Goal: Task Accomplishment & Management: Complete application form

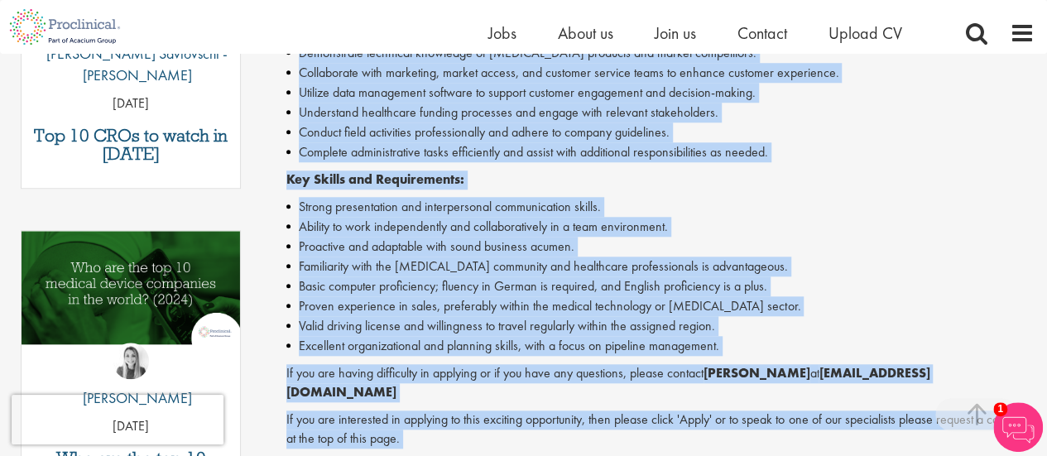
scroll to position [820, 0]
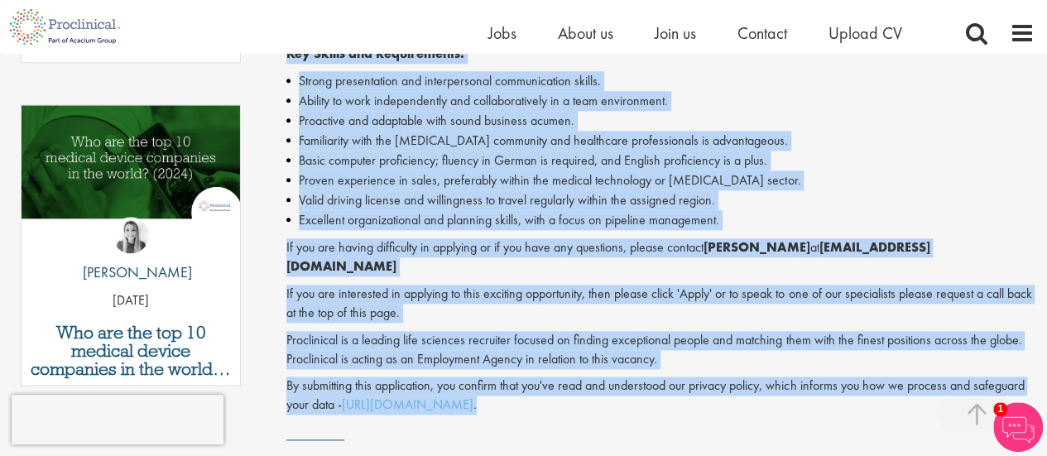
drag, startPoint x: 285, startPoint y: 124, endPoint x: 593, endPoint y: 328, distance: 369.2
click at [593, 328] on div "Territory Manager - Darmstadt, Saarbrücken Salary: Highly Competitive Job type:…" at bounding box center [655, 4] width 786 height 1276
copy div "Passionate about science and innovation? Your dream sales job as Territory Mana…"
click at [686, 331] on p "Proclinical is a leading life sciences recruiter focused on finding exceptional…" at bounding box center [660, 350] width 748 height 38
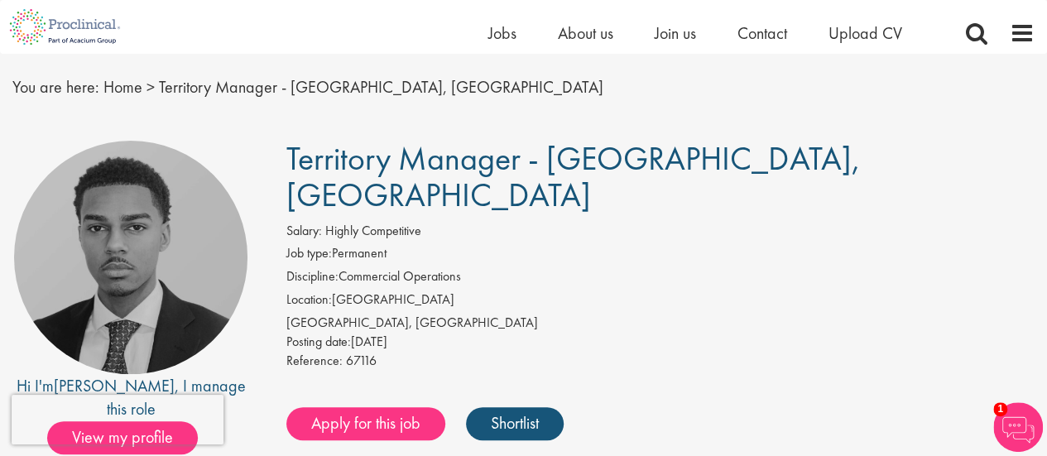
scroll to position [0, 0]
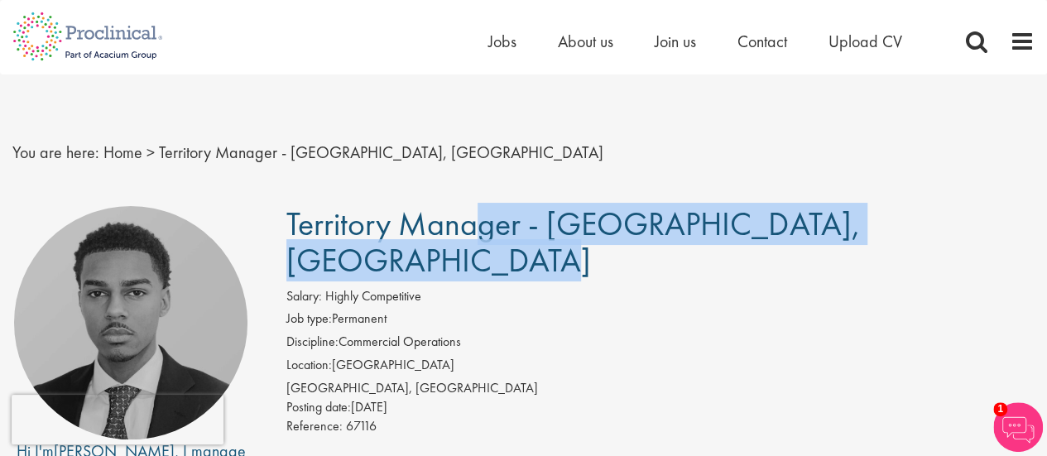
drag, startPoint x: 296, startPoint y: 223, endPoint x: 859, endPoint y: 227, distance: 563.0
click at [859, 227] on h1 "Territory Manager - [GEOGRAPHIC_DATA], [GEOGRAPHIC_DATA]" at bounding box center [660, 242] width 748 height 73
drag, startPoint x: 287, startPoint y: 220, endPoint x: 854, endPoint y: 209, distance: 566.4
click at [854, 209] on span "Territory Manager - [GEOGRAPHIC_DATA], [GEOGRAPHIC_DATA]" at bounding box center [573, 242] width 574 height 79
copy span "Territory Manager - [GEOGRAPHIC_DATA], [GEOGRAPHIC_DATA]"
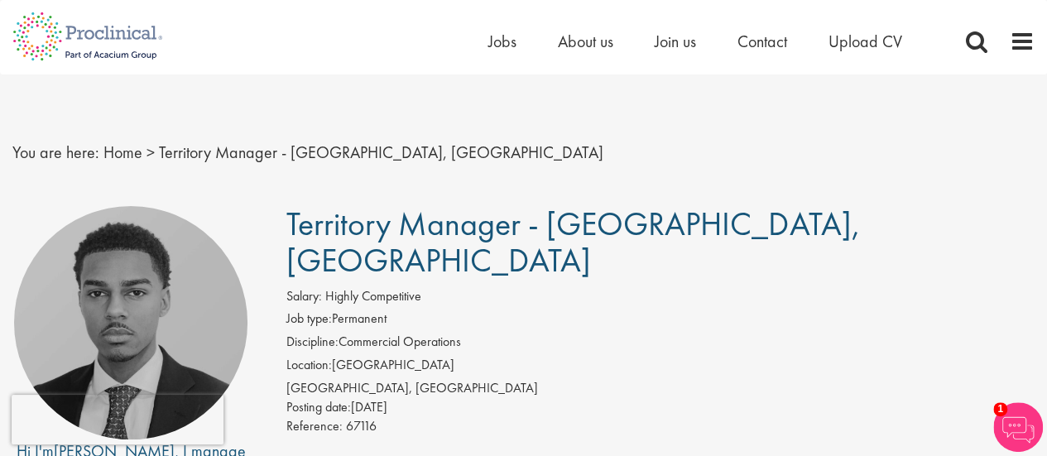
click at [555, 379] on div "[GEOGRAPHIC_DATA], [GEOGRAPHIC_DATA]" at bounding box center [660, 388] width 748 height 19
click at [879, 51] on span "Upload CV" at bounding box center [866, 42] width 74 height 22
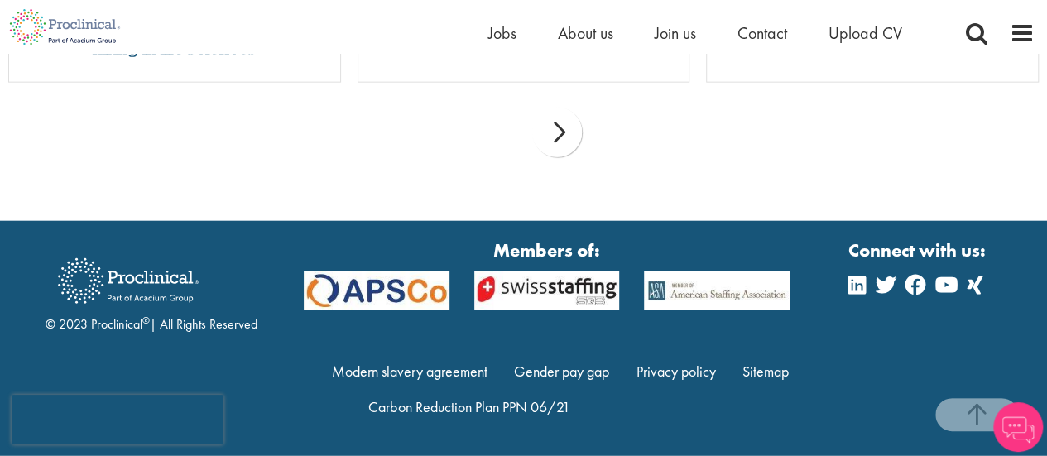
scroll to position [1951, 0]
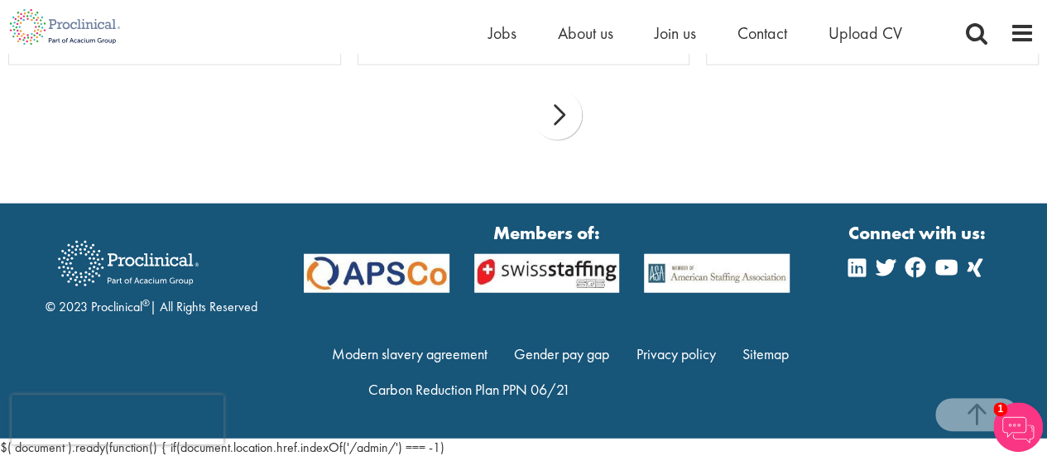
drag, startPoint x: 1055, startPoint y: 70, endPoint x: 1054, endPoint y: 440, distance: 369.3
click at [113, 309] on div "© 2023 Proclinical ® | All Rights Reserved" at bounding box center [152, 273] width 212 height 89
click at [416, 355] on link "Modern slavery agreement" at bounding box center [410, 353] width 156 height 19
click at [583, 44] on li "About us" at bounding box center [585, 33] width 55 height 25
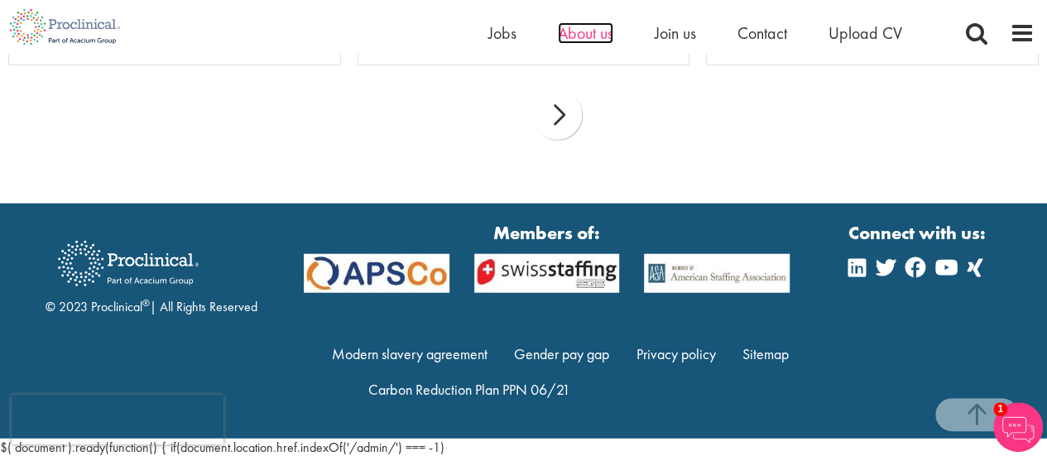
click at [596, 31] on span "About us" at bounding box center [585, 33] width 55 height 22
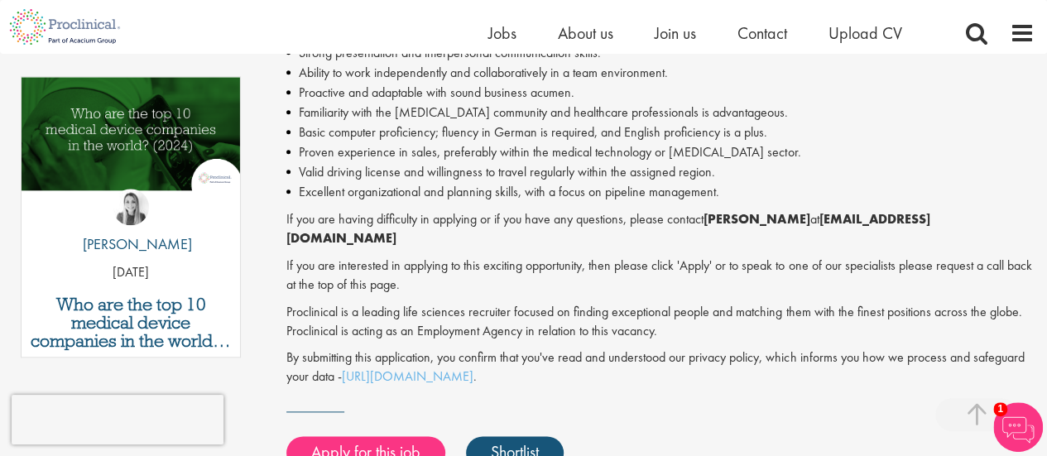
scroll to position [851, 0]
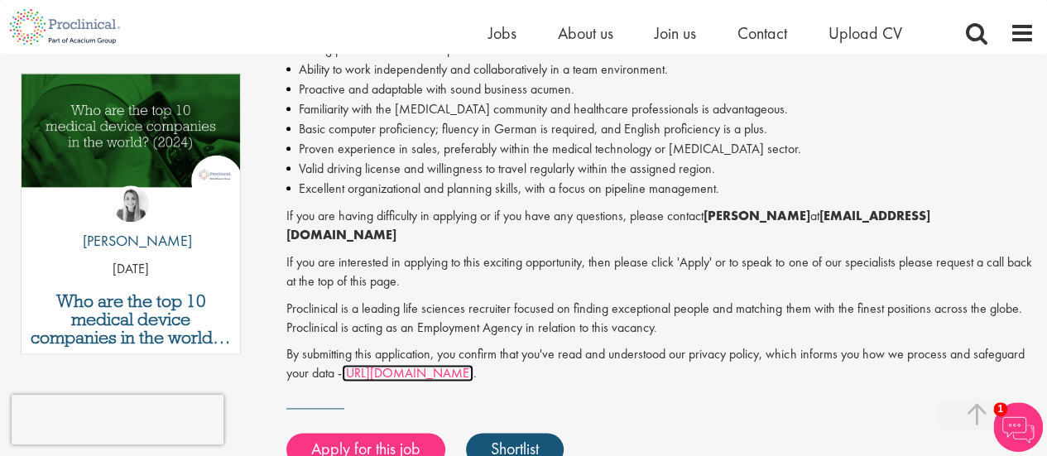
click at [474, 364] on link "https://www.proclinical.com/privacy-policy" at bounding box center [408, 372] width 132 height 17
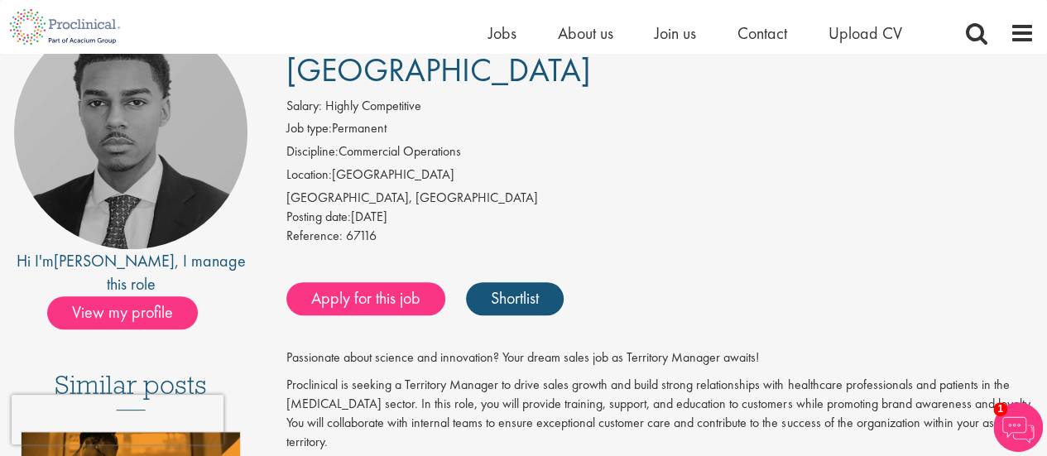
scroll to position [173, 0]
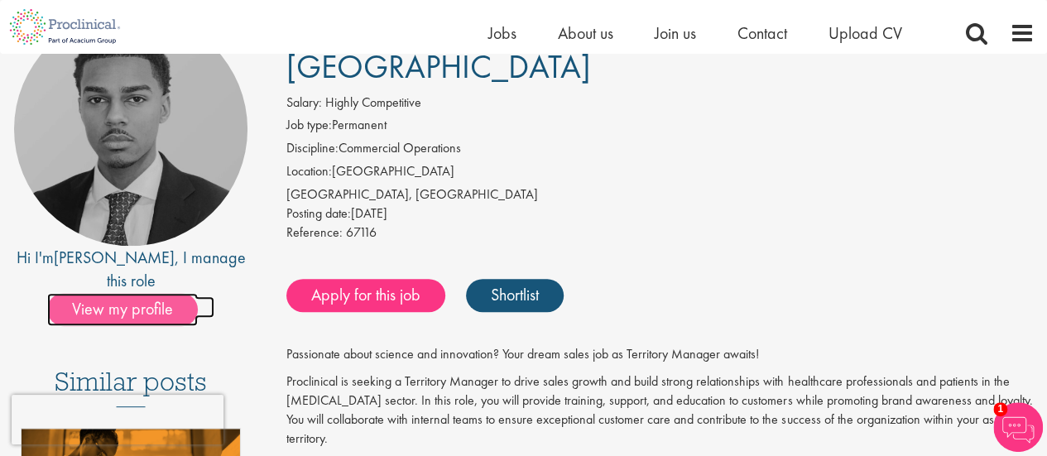
click at [166, 293] on span "View my profile" at bounding box center [122, 309] width 151 height 33
